Goal: Find specific page/section: Find specific page/section

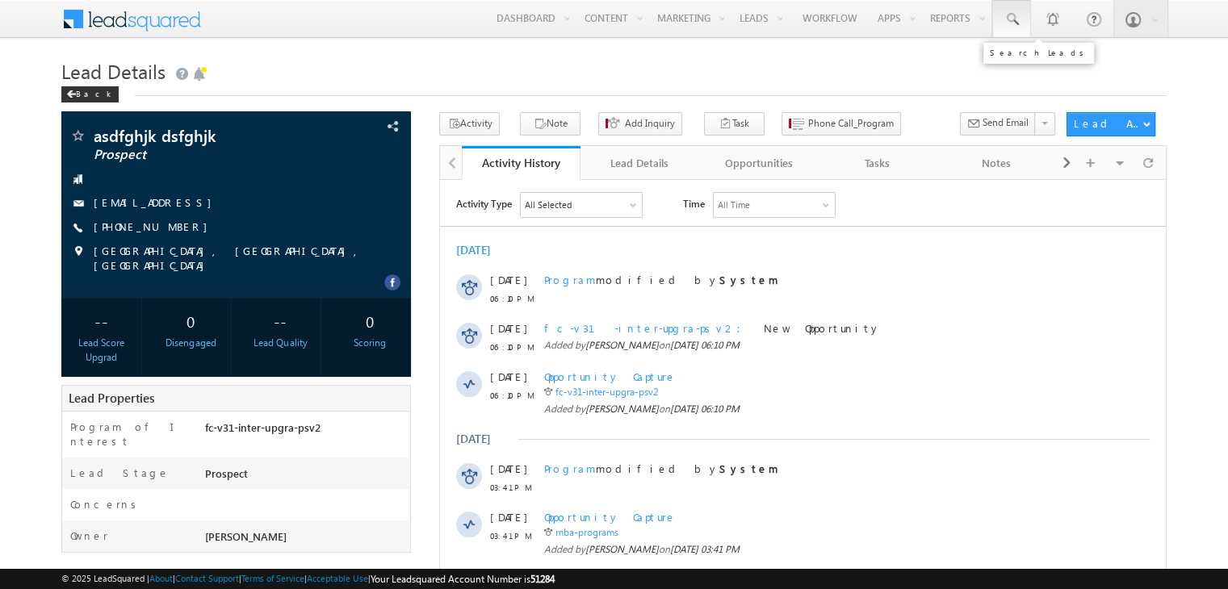
click at [1014, 13] on span at bounding box center [1011, 19] width 16 height 16
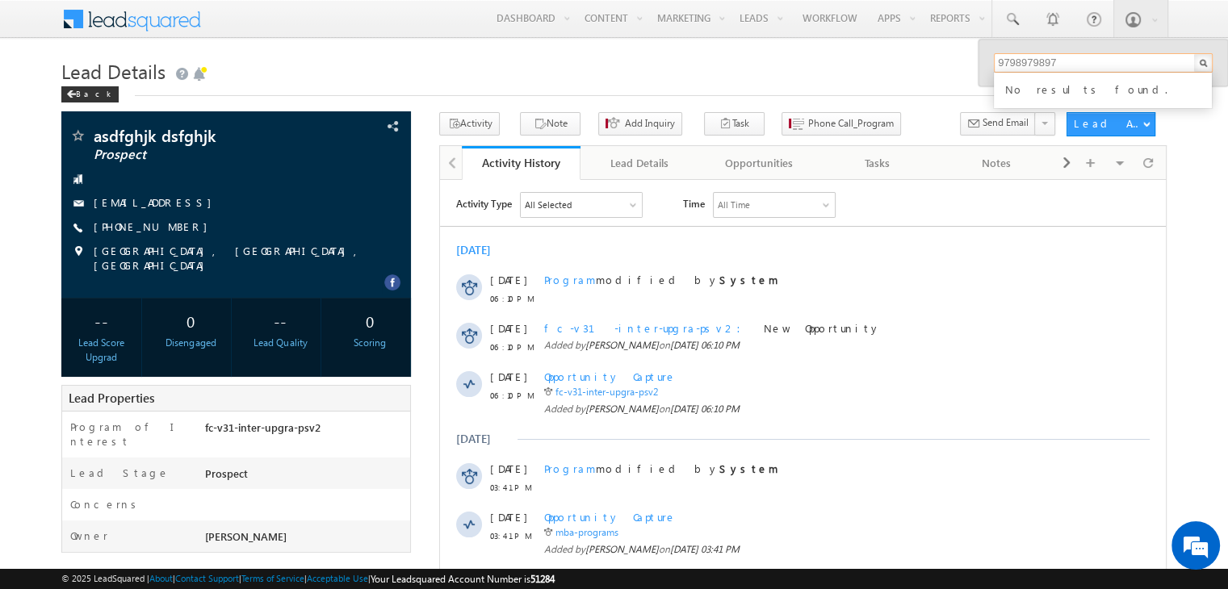
click at [1069, 55] on input "9798979897" at bounding box center [1103, 62] width 219 height 19
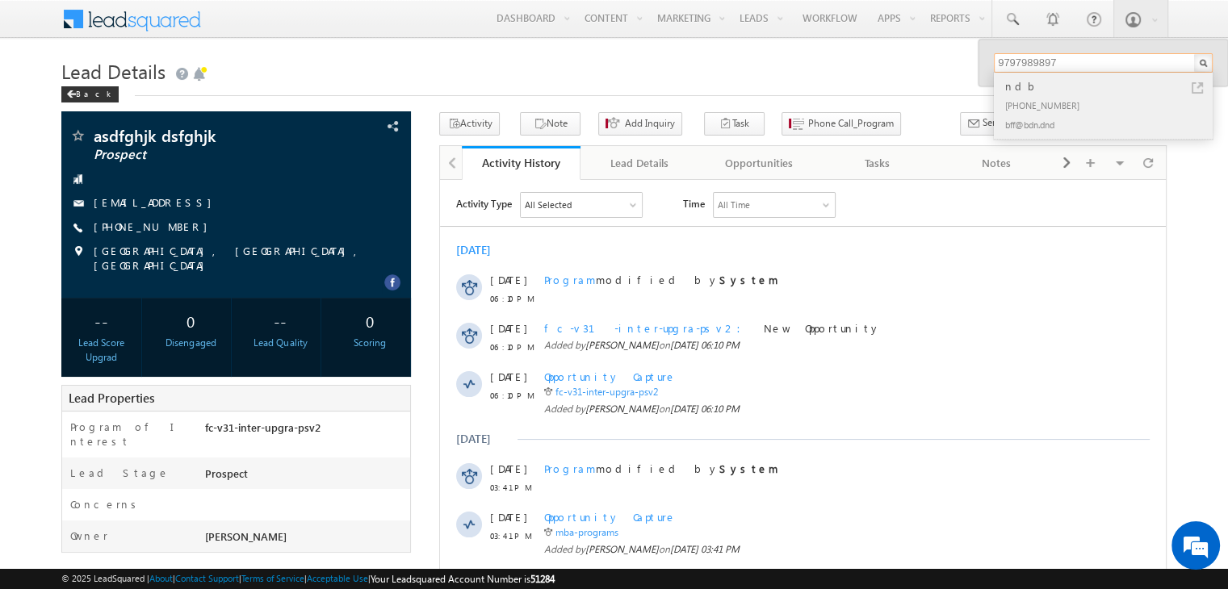
type input "9797989897"
click at [1027, 98] on div "[PHONE_NUMBER]" at bounding box center [1110, 104] width 216 height 19
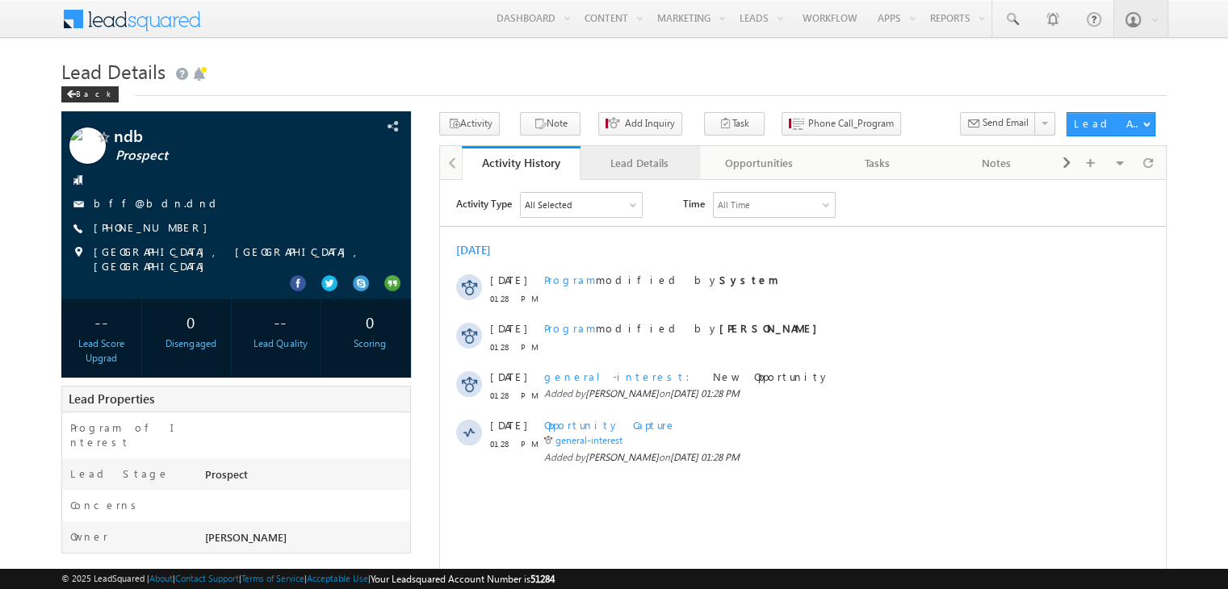
click at [629, 157] on div "Lead Details" at bounding box center [638, 162] width 91 height 19
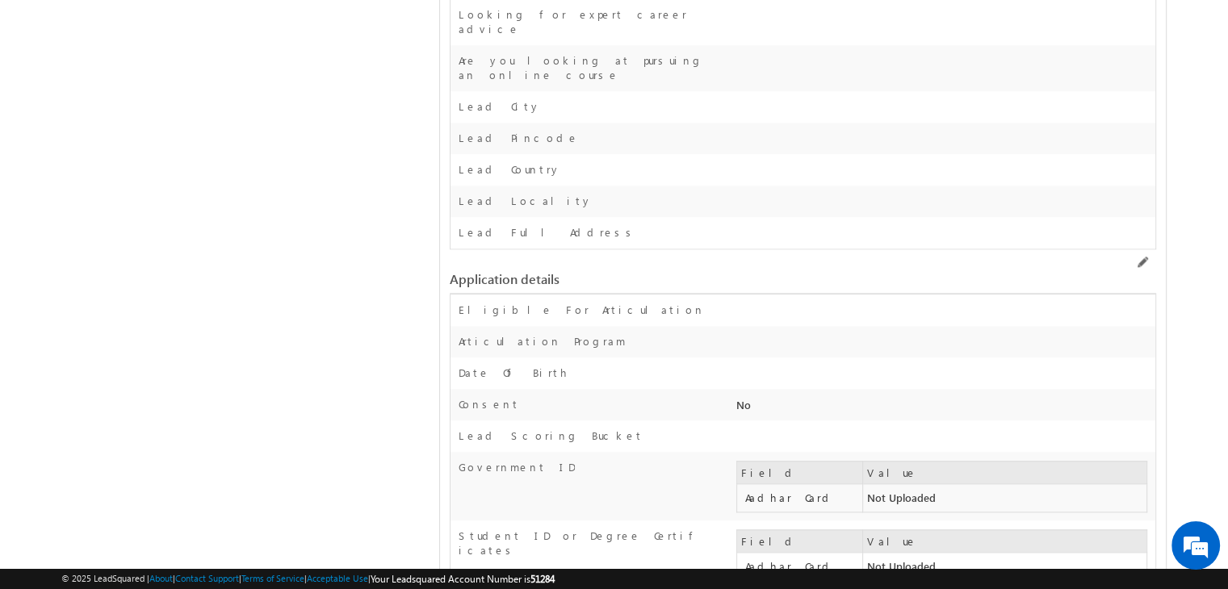
scroll to position [1624, 0]
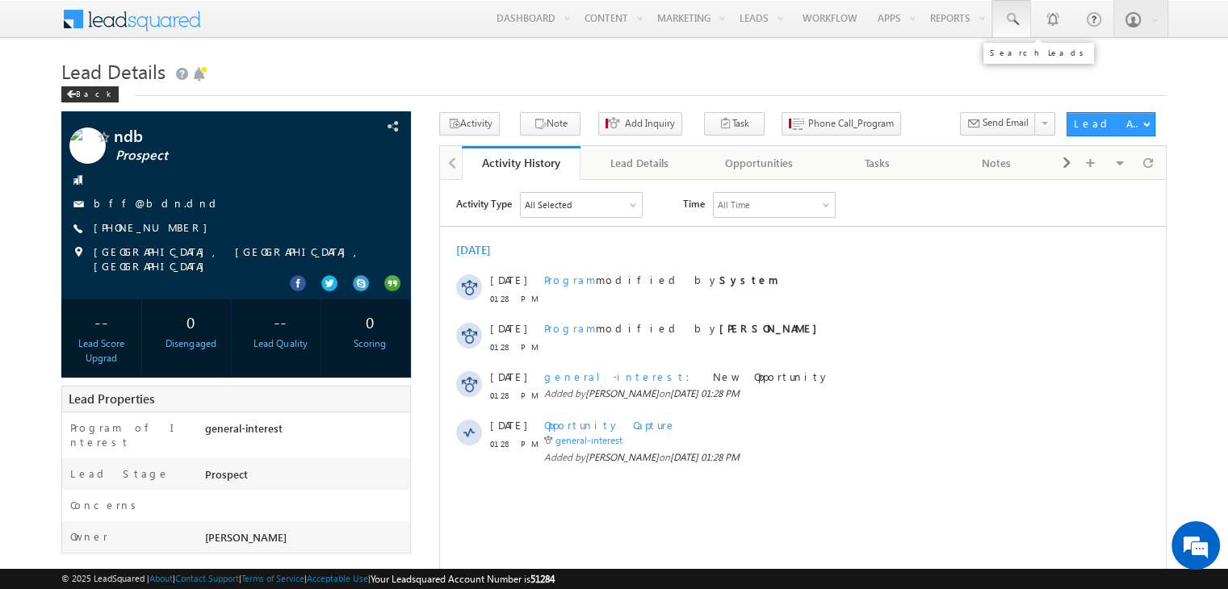
click at [1011, 26] on span at bounding box center [1011, 19] width 16 height 16
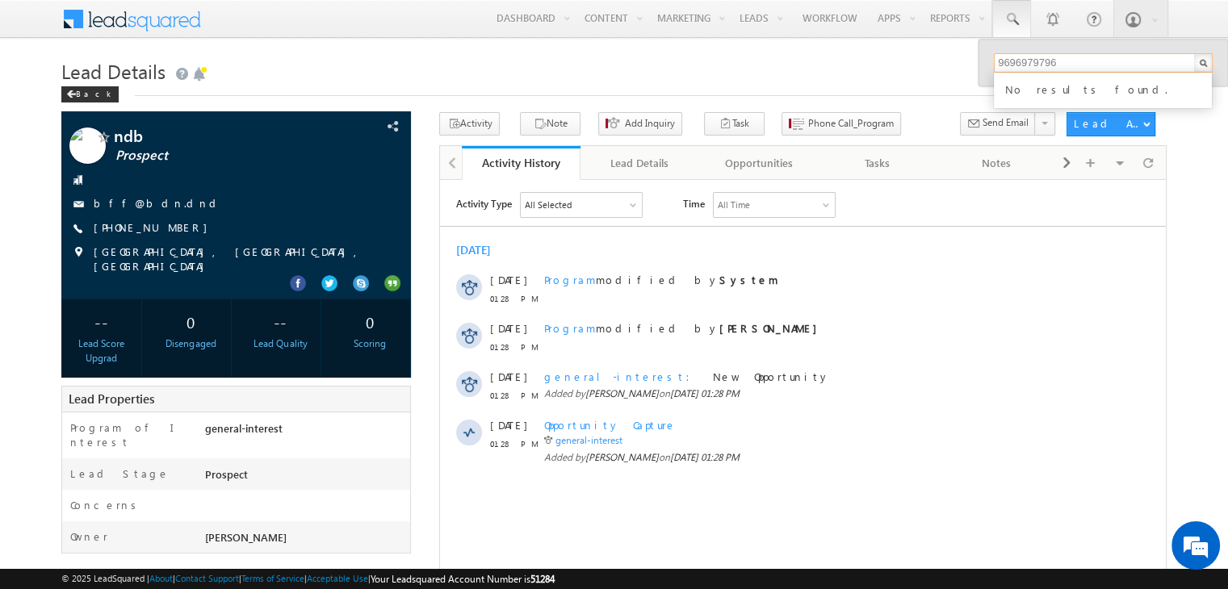
type input "9696979796"
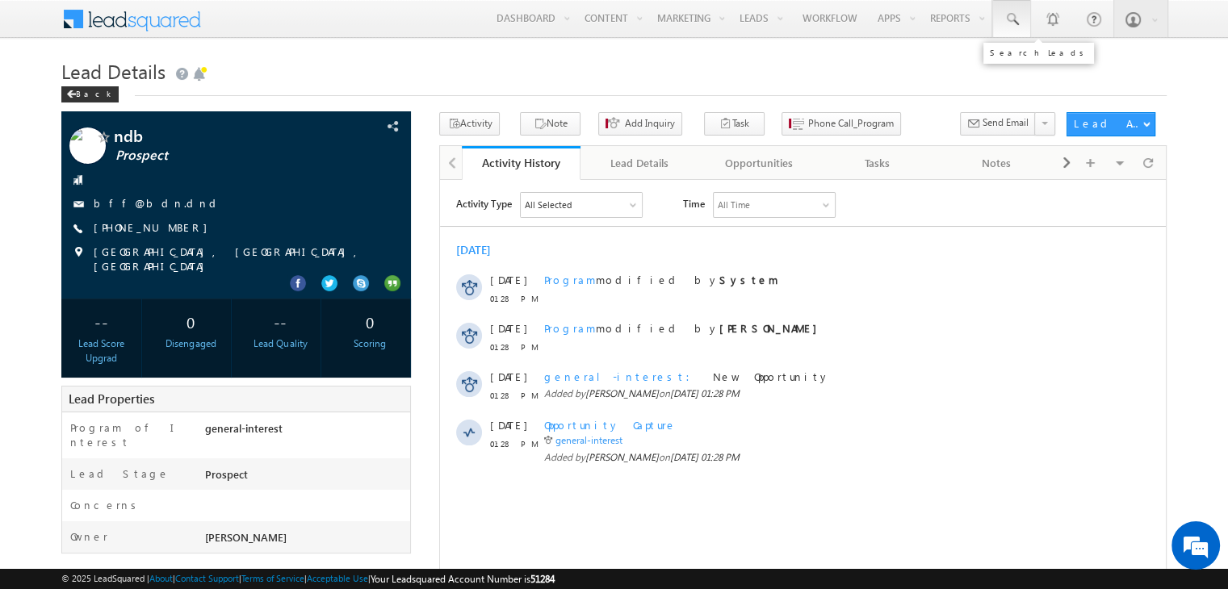
click at [1021, 23] on link at bounding box center [1011, 18] width 39 height 37
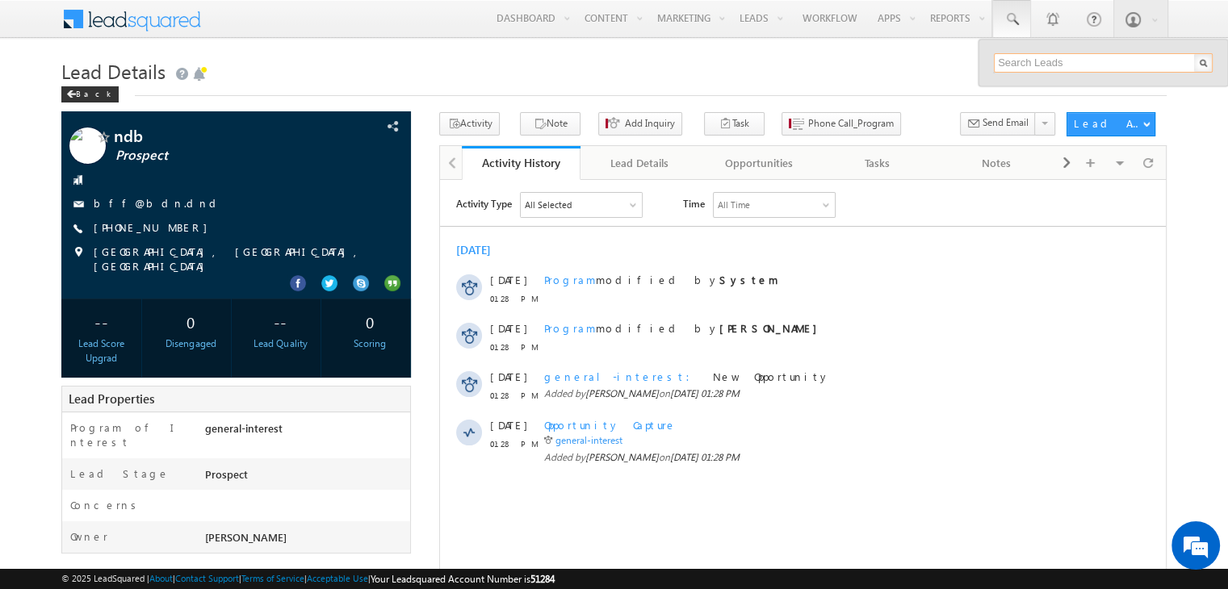
paste input "9695959695"
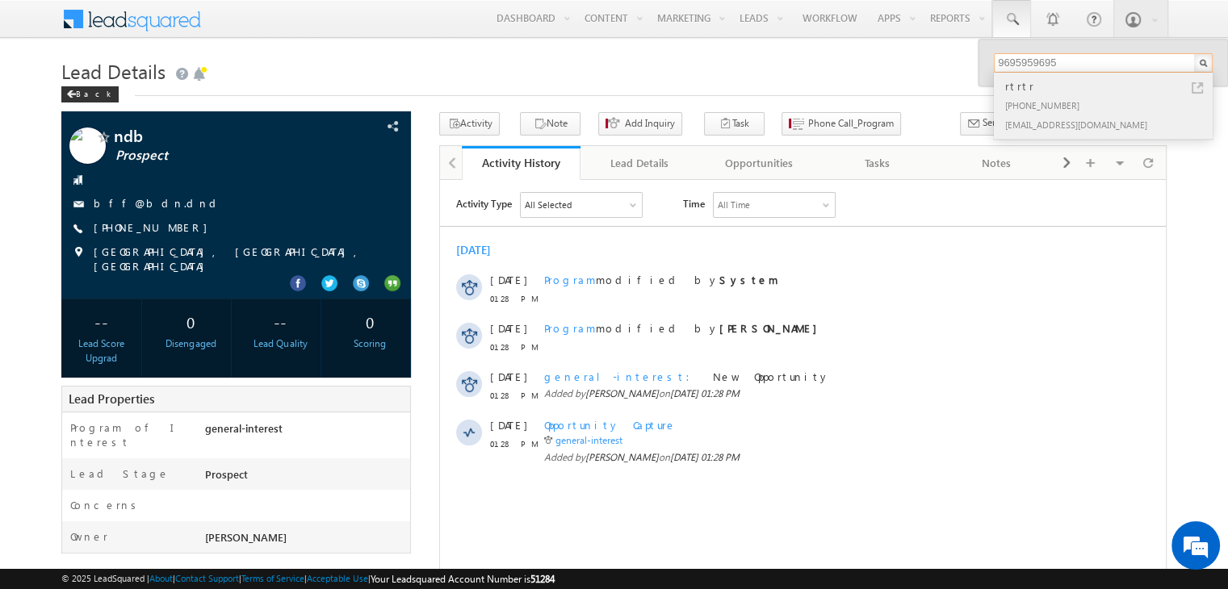
type input "9695959695"
click at [1024, 98] on div "[PHONE_NUMBER]" at bounding box center [1110, 104] width 216 height 19
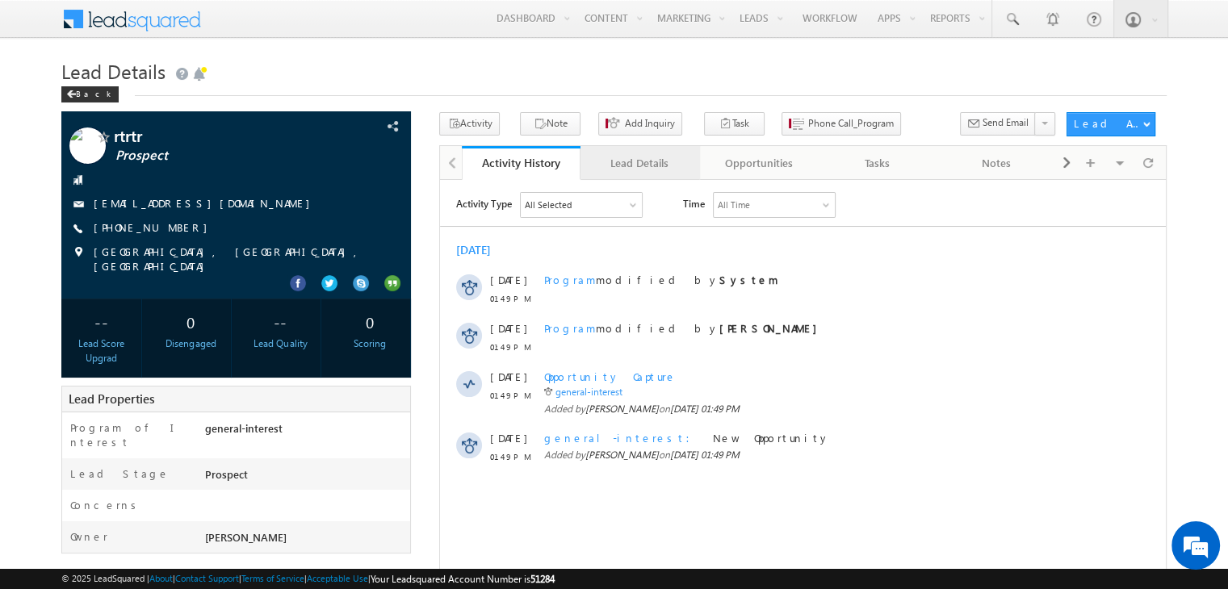
click at [638, 161] on div "Lead Details" at bounding box center [638, 162] width 91 height 19
